Goal: Use online tool/utility: Utilize a website feature to perform a specific function

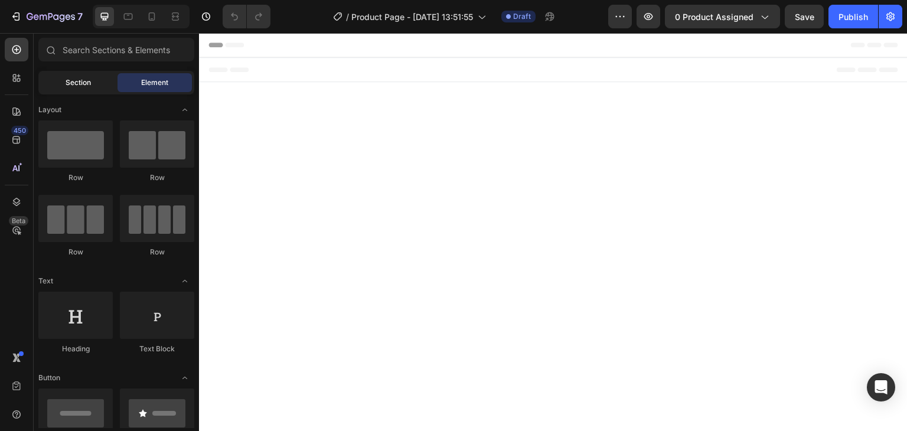
click at [92, 79] on div "Section" at bounding box center [78, 82] width 74 height 19
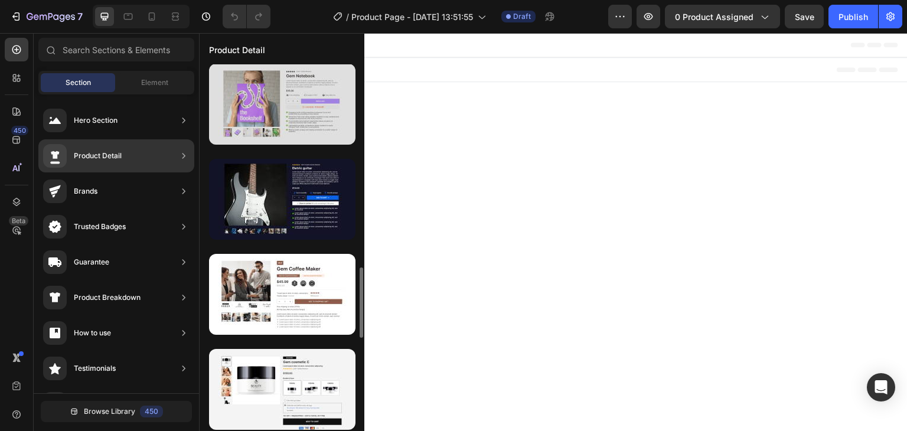
scroll to position [1227, 0]
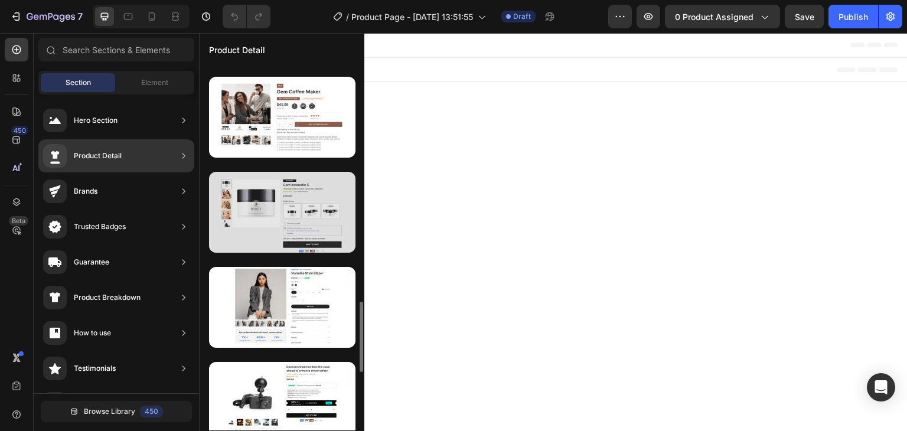
click at [295, 206] on div at bounding box center [282, 212] width 146 height 81
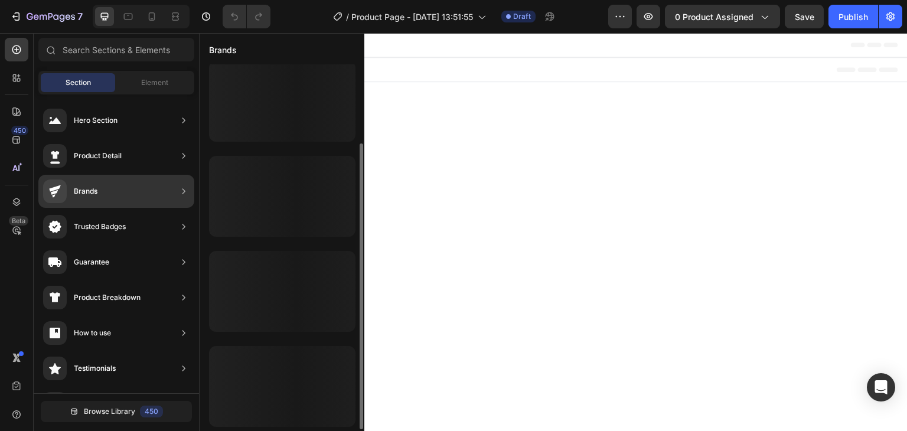
scroll to position [102, 0]
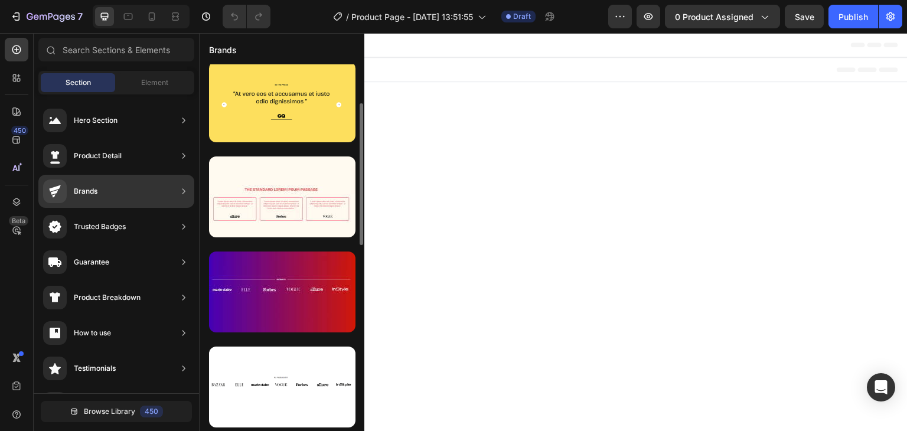
click at [174, 191] on div "Brands" at bounding box center [116, 191] width 156 height 33
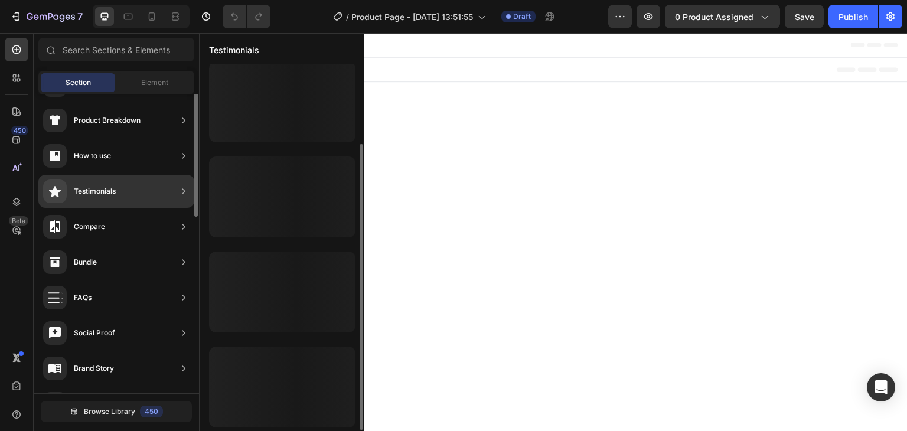
scroll to position [0, 0]
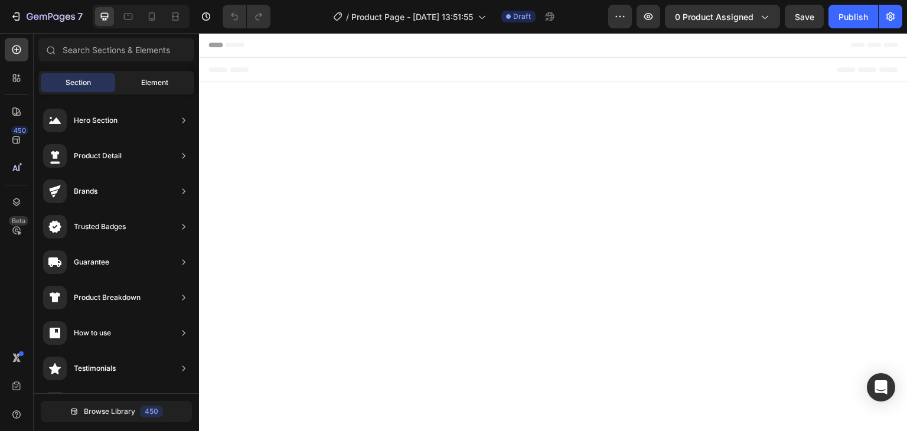
click at [158, 83] on span "Element" at bounding box center [154, 82] width 27 height 11
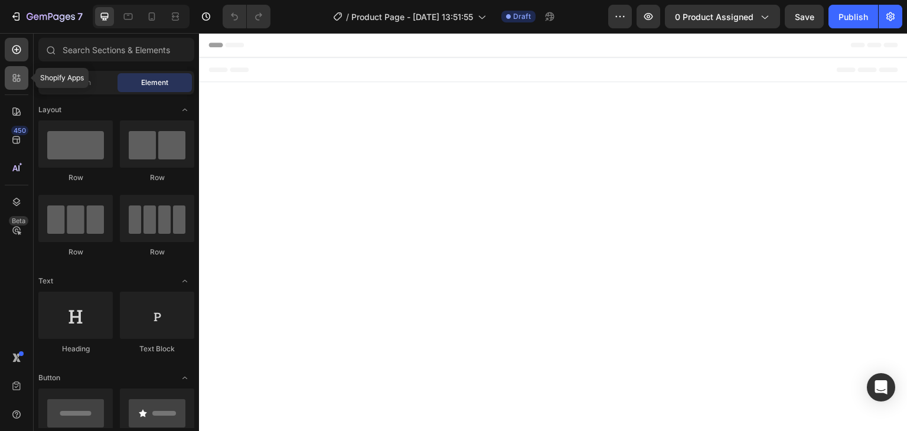
click at [17, 78] on icon at bounding box center [17, 78] width 12 height 12
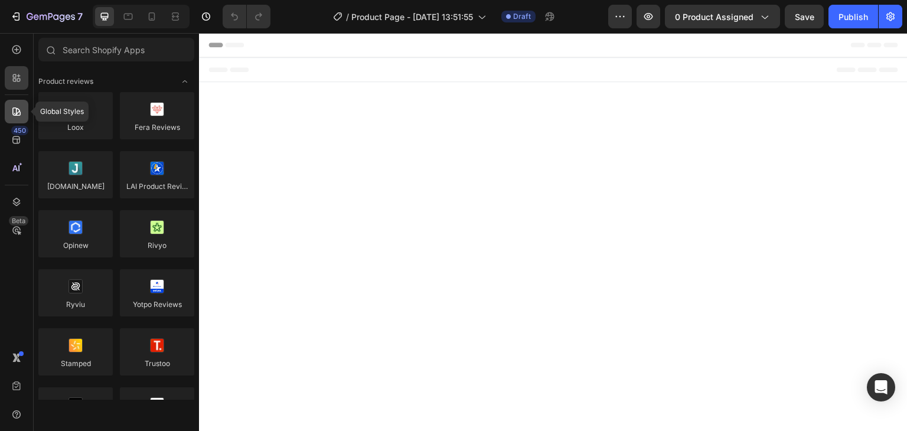
click at [21, 121] on div at bounding box center [17, 112] width 24 height 24
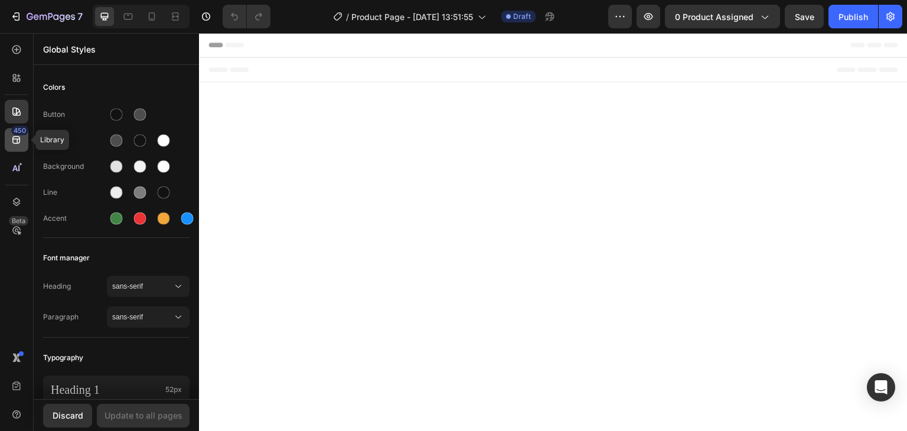
click at [16, 140] on icon at bounding box center [17, 140] width 12 height 12
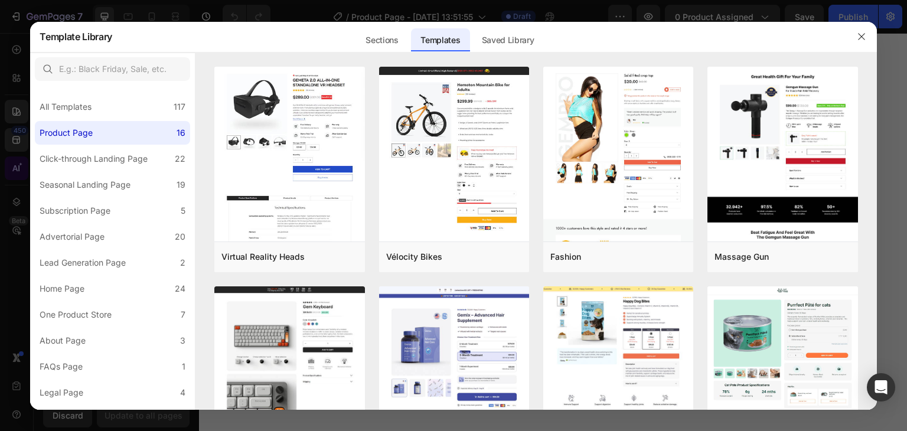
click at [22, 168] on div at bounding box center [453, 215] width 907 height 431
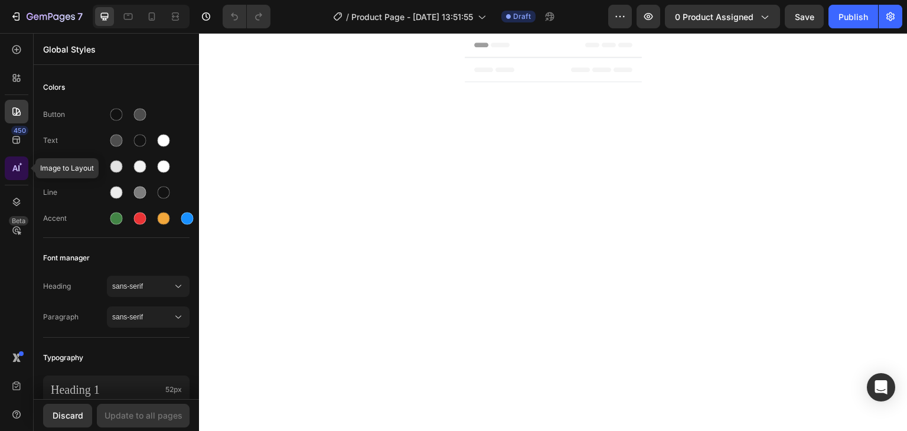
click at [19, 166] on icon at bounding box center [21, 164] width 4 height 4
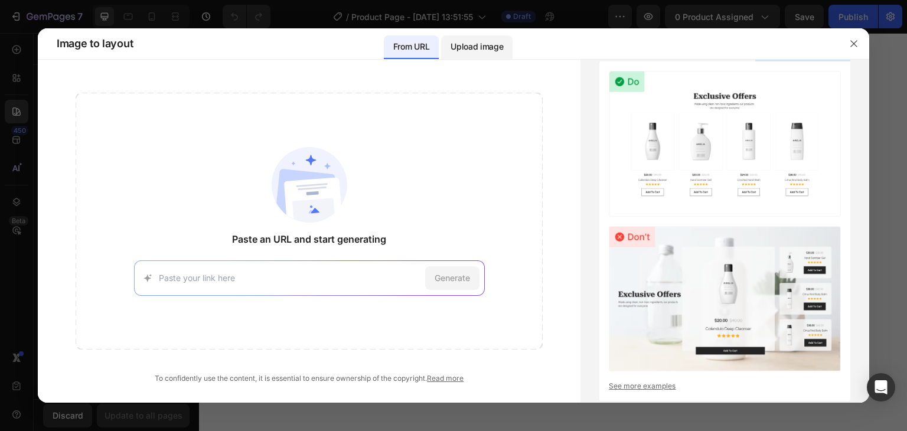
click at [472, 42] on p "Upload image" at bounding box center [476, 47] width 53 height 14
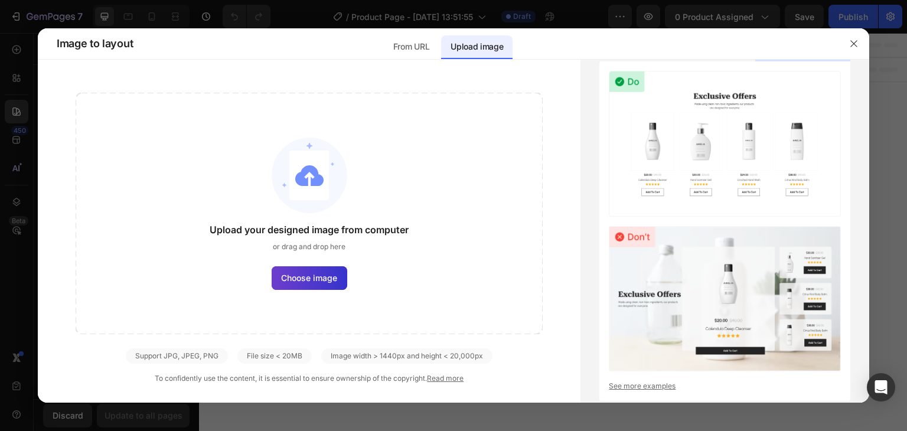
click at [320, 276] on span "Choose image" at bounding box center [309, 278] width 56 height 12
click at [0, 0] on input "Choose image" at bounding box center [0, 0] width 0 height 0
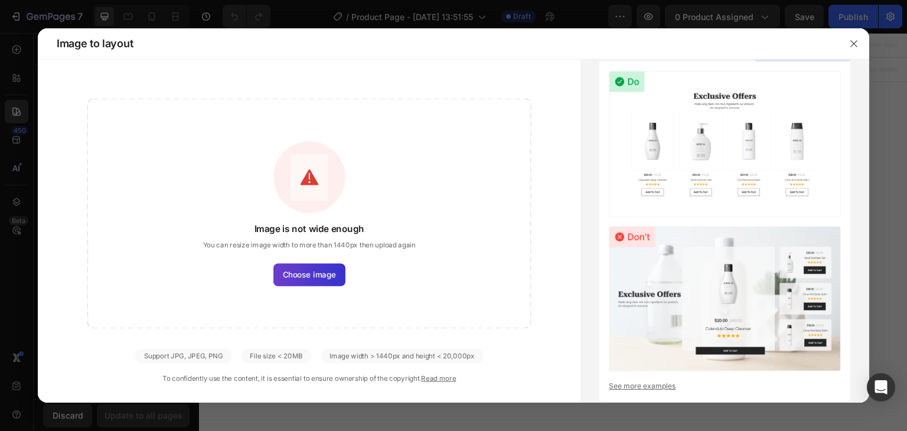
click at [333, 269] on span "Choose image" at bounding box center [309, 275] width 53 height 12
click at [0, 0] on input "Choose image" at bounding box center [0, 0] width 0 height 0
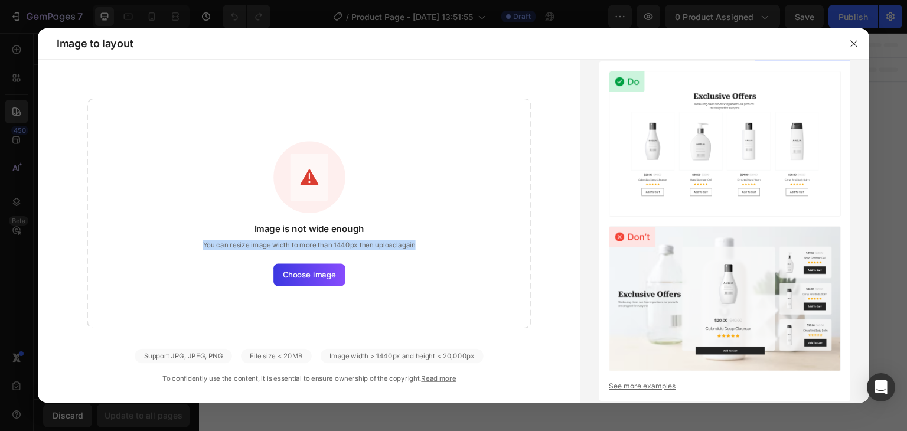
drag, startPoint x: 430, startPoint y: 245, endPoint x: 198, endPoint y: 260, distance: 231.9
click at [198, 260] on div "Image is not wide enough You can resize image width to more than 1440px then up…" at bounding box center [309, 214] width 444 height 230
copy span "You can resize image width to more than 1440px then upload again"
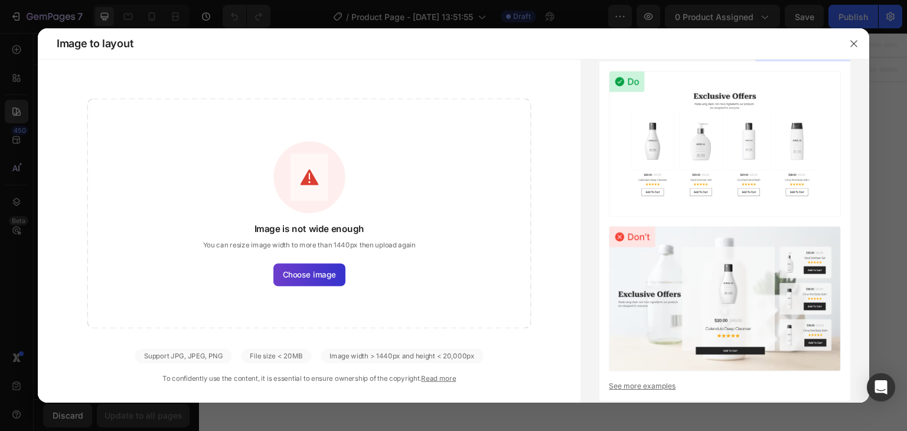
click at [324, 279] on span "Choose image" at bounding box center [309, 275] width 53 height 12
click at [0, 0] on input "Choose image" at bounding box center [0, 0] width 0 height 0
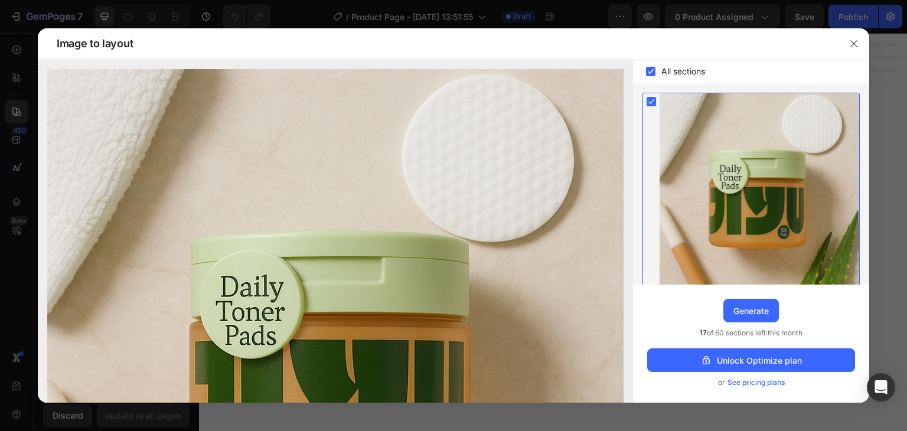
scroll to position [18, 0]
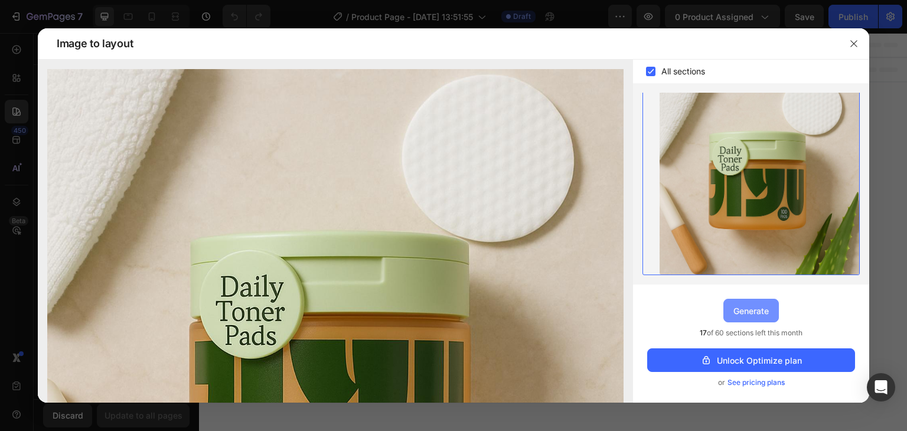
click at [765, 308] on div "Generate" at bounding box center [750, 311] width 35 height 12
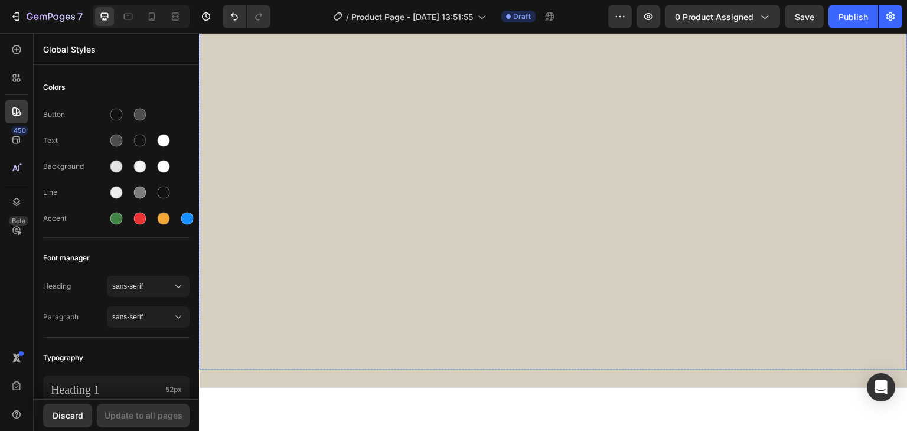
scroll to position [425, 0]
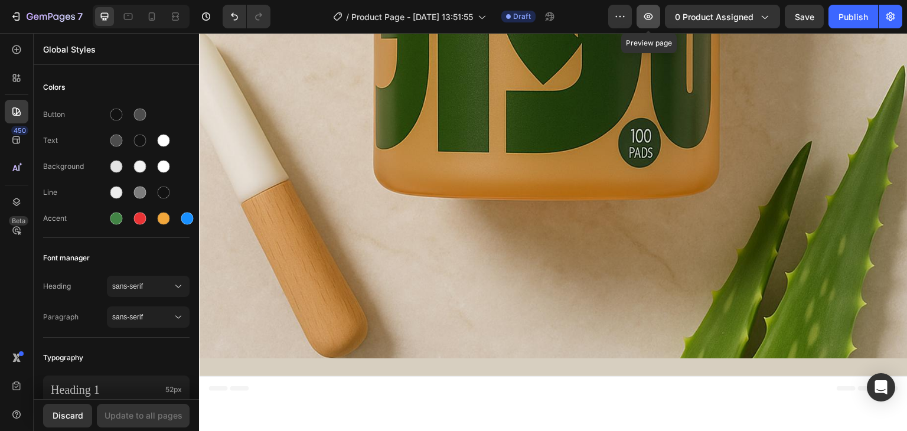
click at [641, 17] on button "button" at bounding box center [648, 17] width 24 height 24
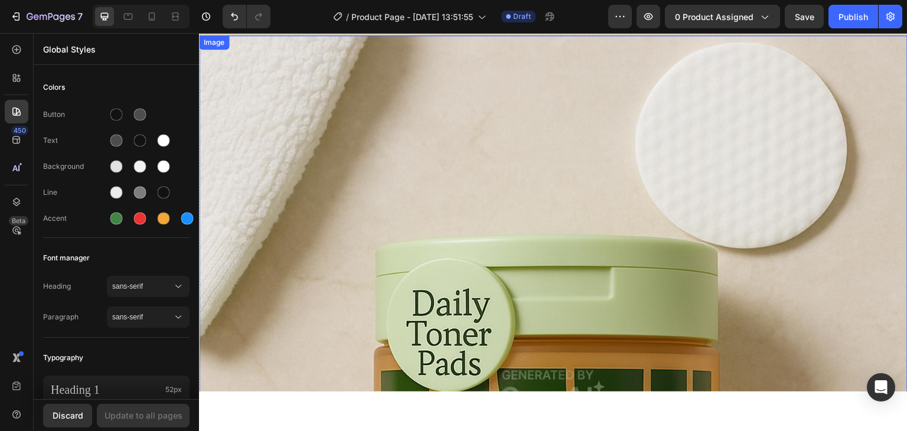
scroll to position [0, 0]
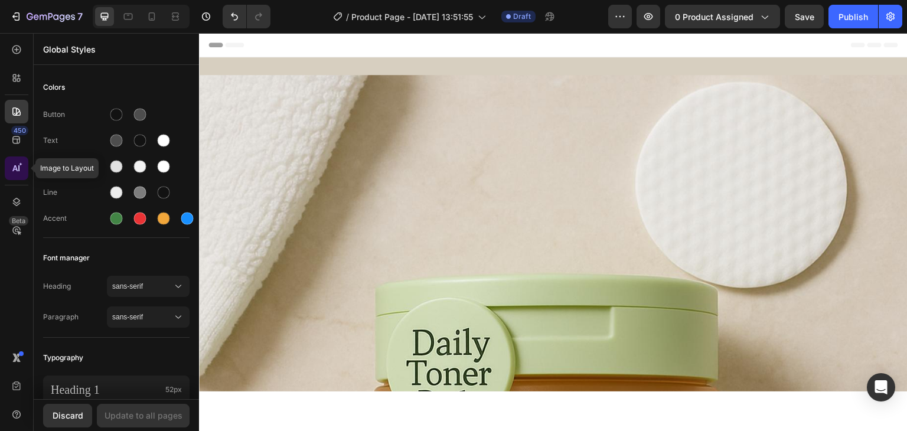
click at [18, 169] on icon at bounding box center [18, 168] width 1 height 6
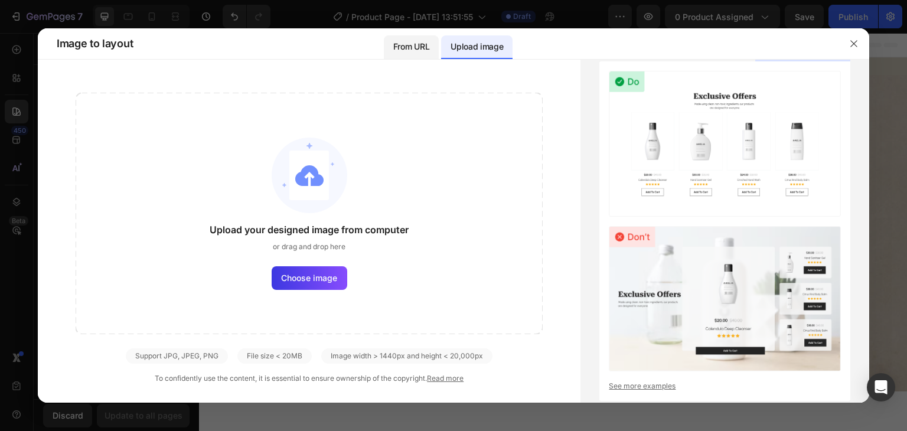
click at [406, 43] on p "From URL" at bounding box center [411, 47] width 36 height 14
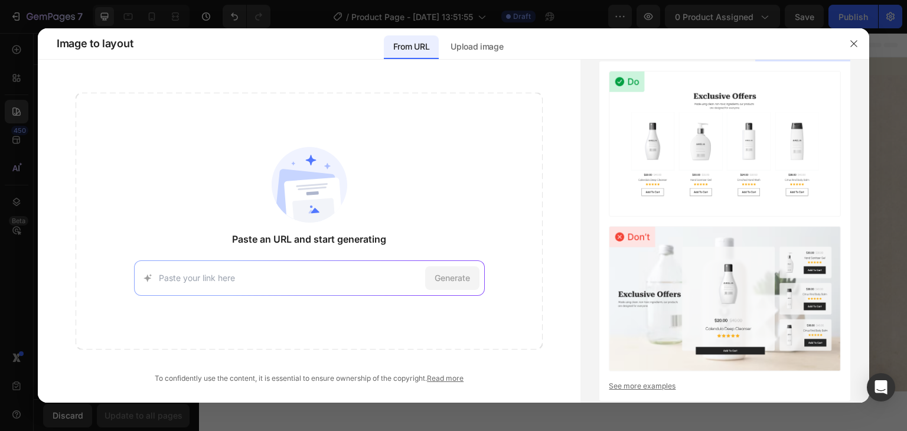
click at [342, 279] on input at bounding box center [290, 278] width 262 height 12
paste input "[URL][DOMAIN_NAME]"
type input "[URL][DOMAIN_NAME]"
click at [464, 275] on span "Generate" at bounding box center [452, 278] width 35 height 12
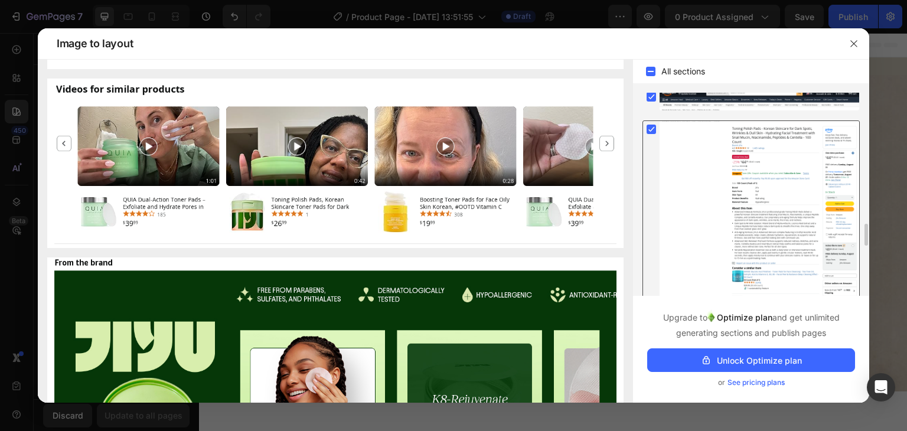
scroll to position [0, 0]
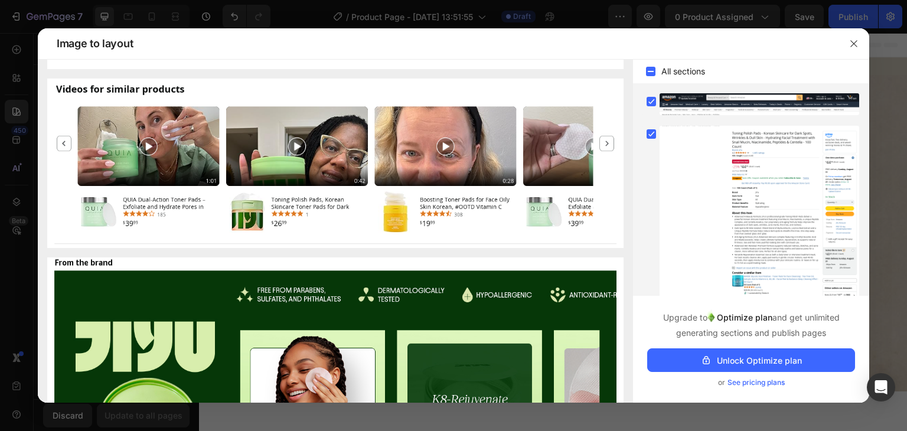
click at [647, 77] on icon at bounding box center [651, 72] width 12 height 12
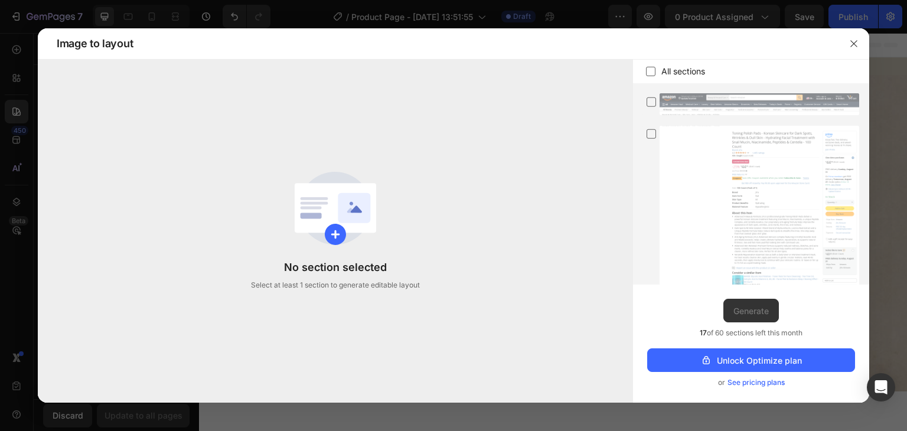
click at [652, 70] on icon at bounding box center [651, 72] width 12 height 12
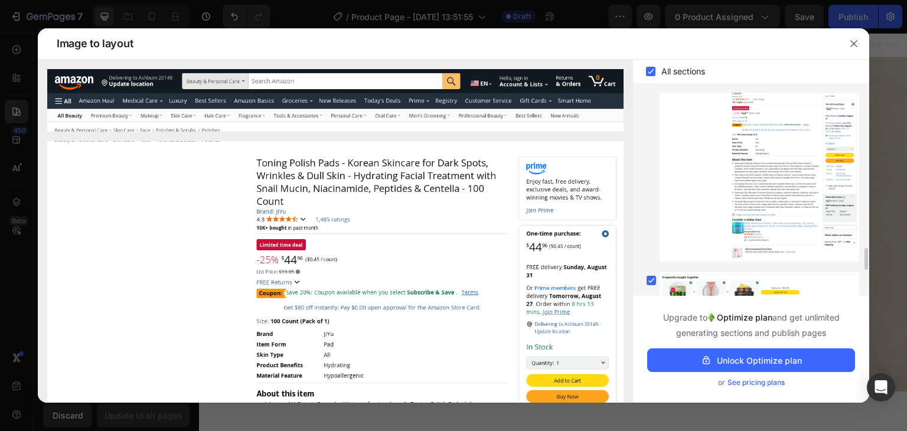
scroll to position [1649, 0]
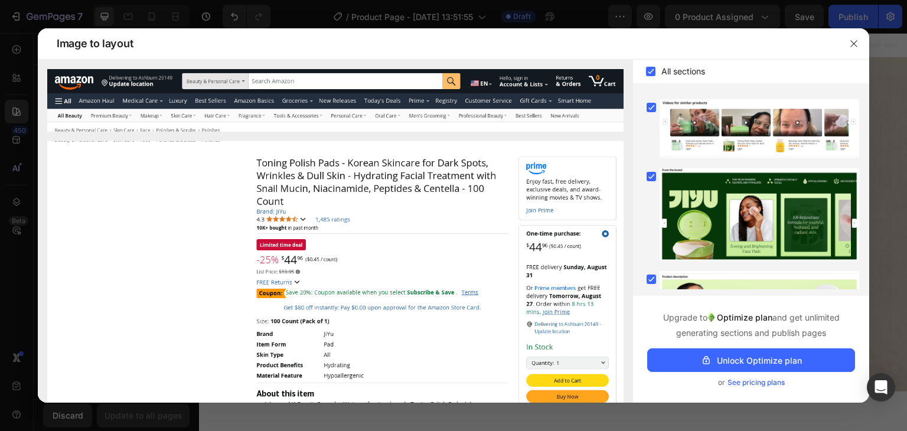
click at [770, 383] on span "See pricing plans" at bounding box center [755, 383] width 57 height 12
